Goal: Information Seeking & Learning: Learn about a topic

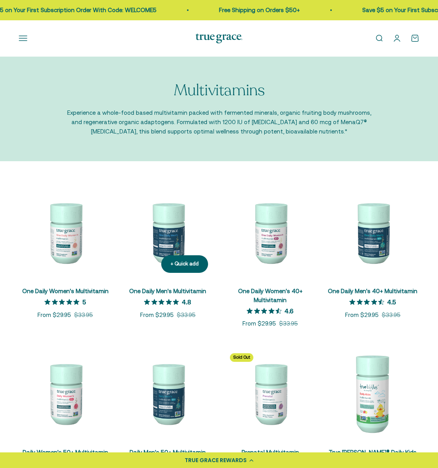
click at [169, 240] on img at bounding box center [167, 232] width 93 height 93
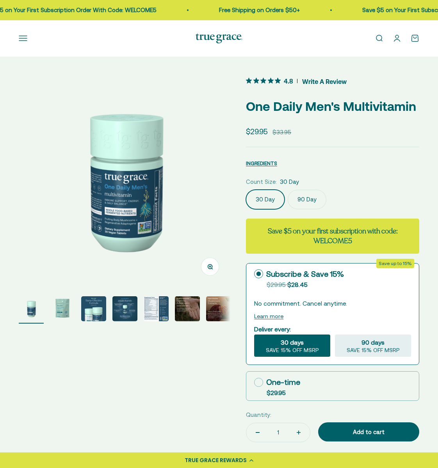
click at [160, 306] on img "Go to item 5" at bounding box center [156, 309] width 25 height 25
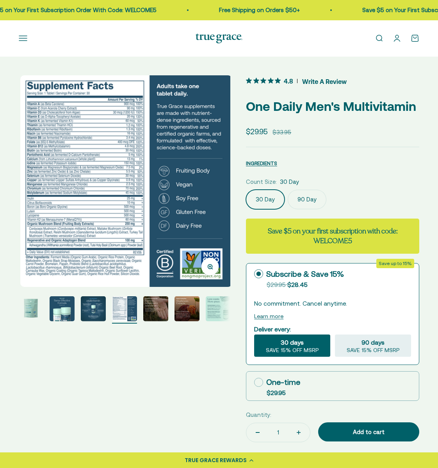
scroll to position [0, 866]
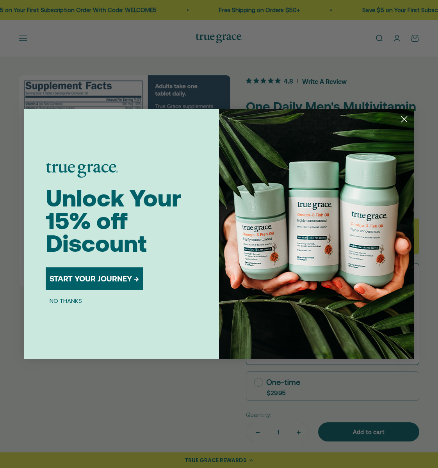
click at [406, 120] on circle "Close dialog" at bounding box center [404, 119] width 13 height 13
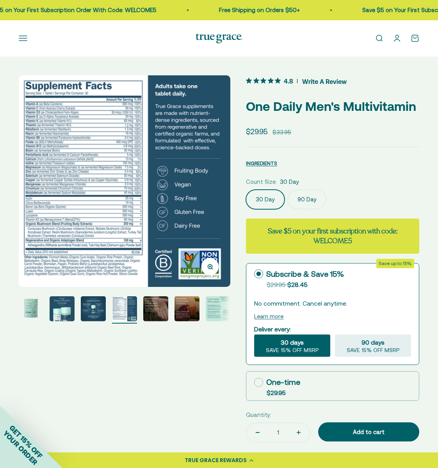
click at [27, 41] on button "Open navigation menu" at bounding box center [23, 38] width 9 height 9
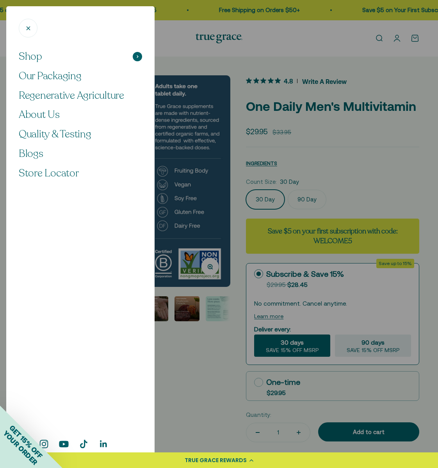
click at [30, 61] on span "Shop" at bounding box center [30, 56] width 23 height 13
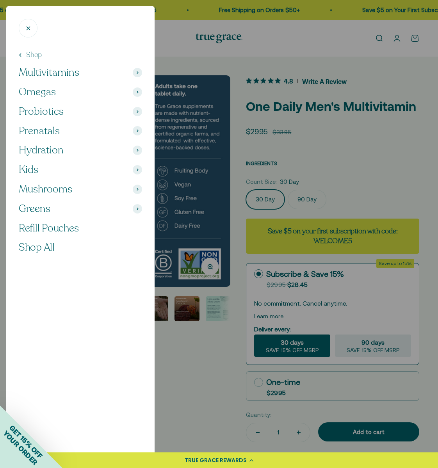
click at [33, 75] on span "Multivitamins" at bounding box center [49, 72] width 61 height 13
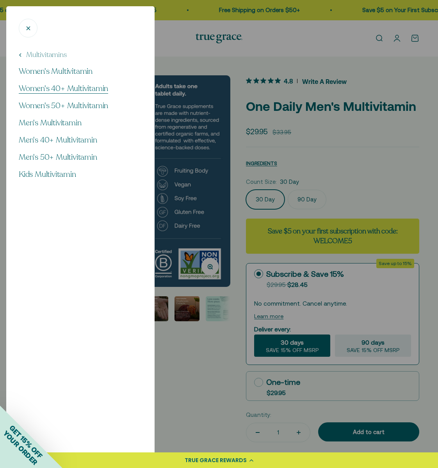
click at [59, 91] on span "Women's 40+ Multivitamin" at bounding box center [63, 88] width 89 height 11
